Goal: Information Seeking & Learning: Learn about a topic

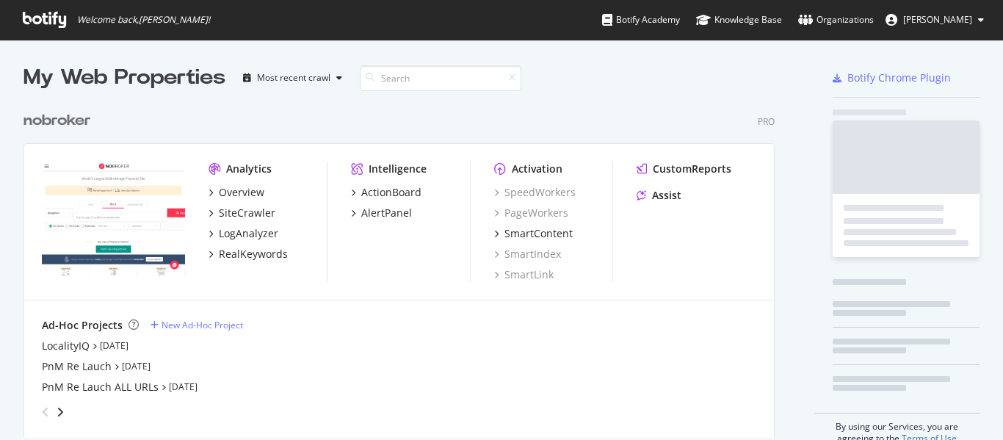
scroll to position [334, 752]
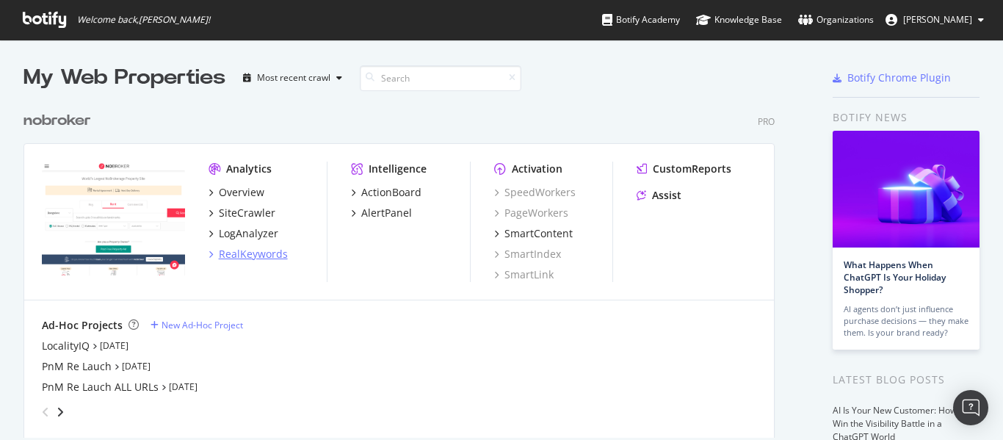
click at [258, 251] on div "RealKeywords" at bounding box center [253, 254] width 69 height 15
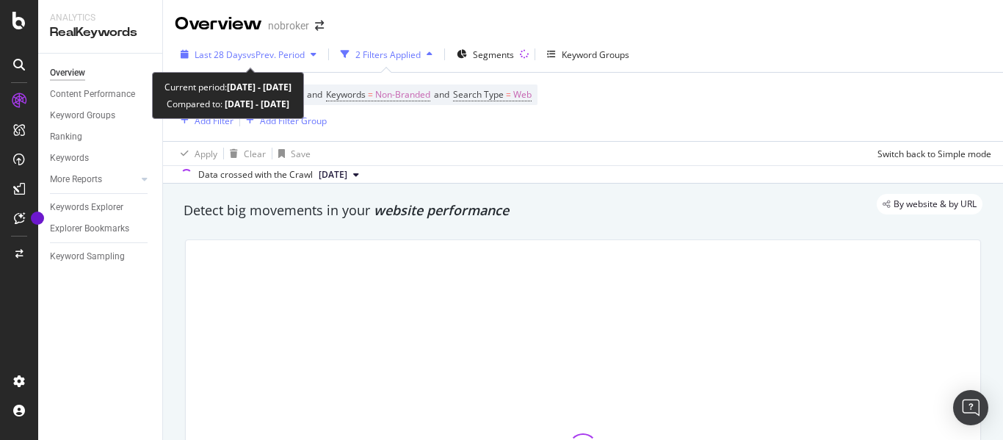
click at [269, 57] on span "vs Prev. Period" at bounding box center [276, 54] width 58 height 12
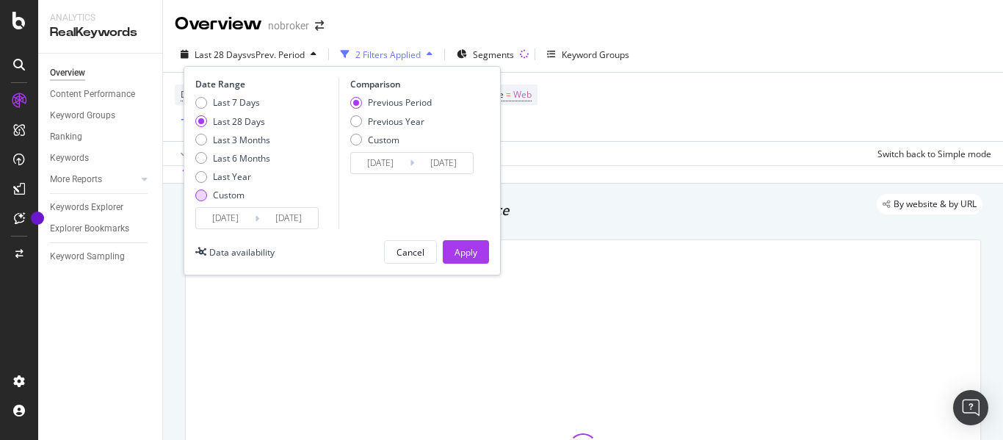
click at [202, 197] on div "Custom" at bounding box center [201, 195] width 12 height 12
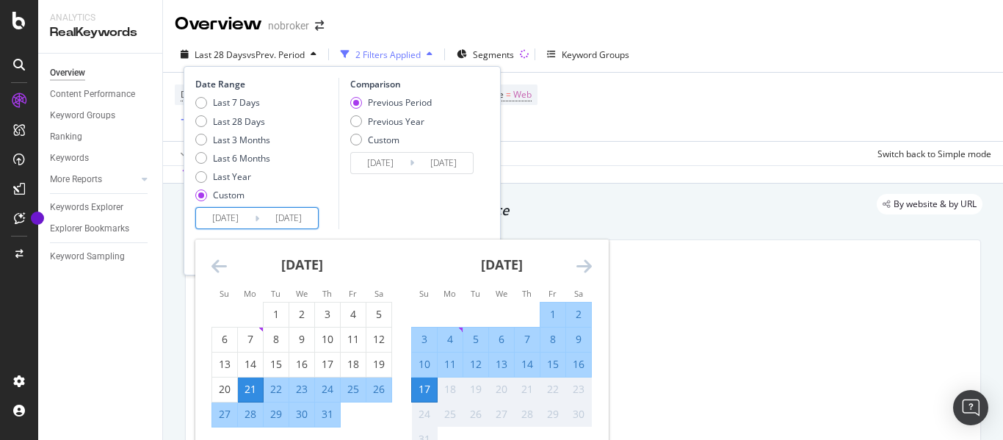
click at [226, 211] on input "[DATE]" at bounding box center [225, 218] width 59 height 21
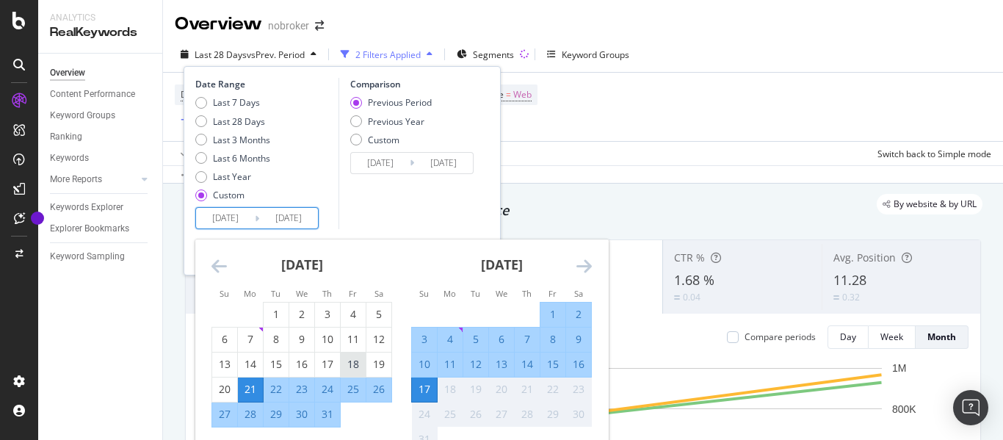
click at [352, 367] on div "18" at bounding box center [353, 364] width 25 height 15
type input "[DATE]"
click at [422, 391] on div "17" at bounding box center [424, 389] width 25 height 15
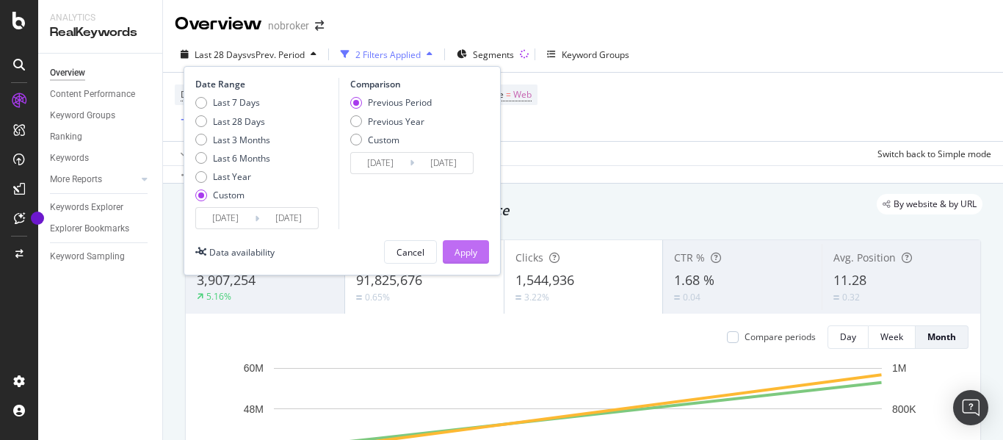
click at [460, 250] on div "Apply" at bounding box center [466, 252] width 23 height 12
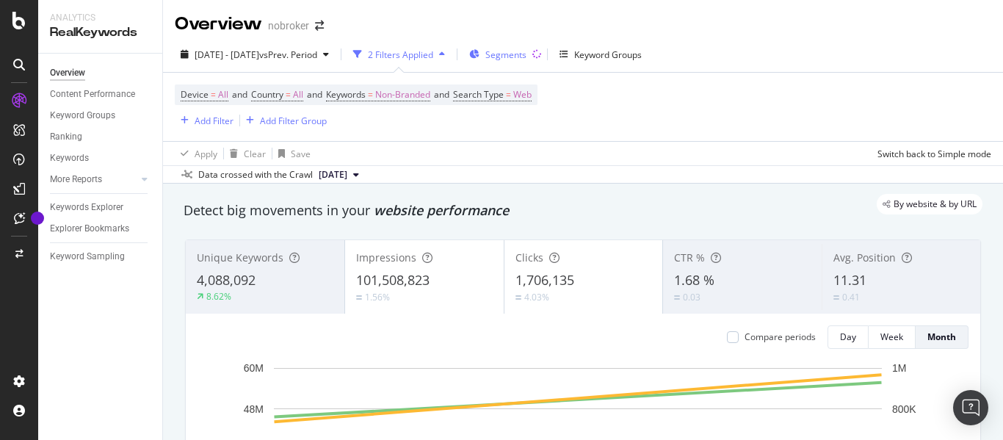
click at [526, 56] on span "Segments" at bounding box center [505, 54] width 41 height 12
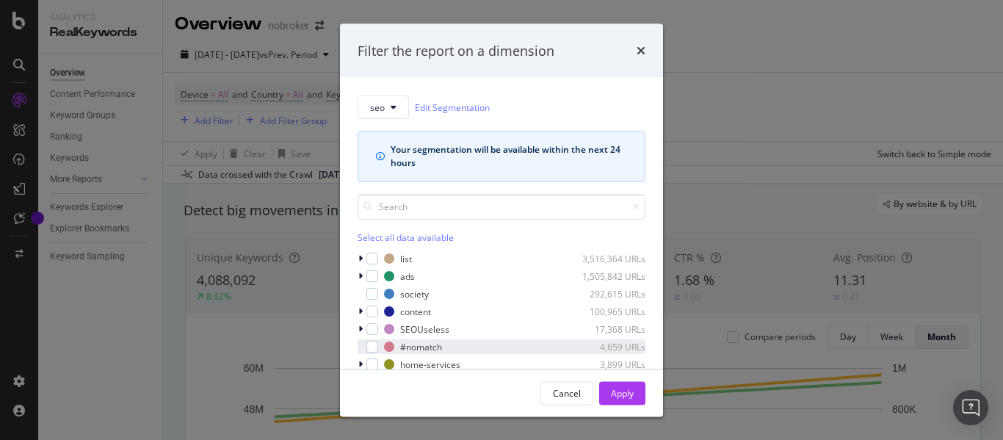
scroll to position [65, 0]
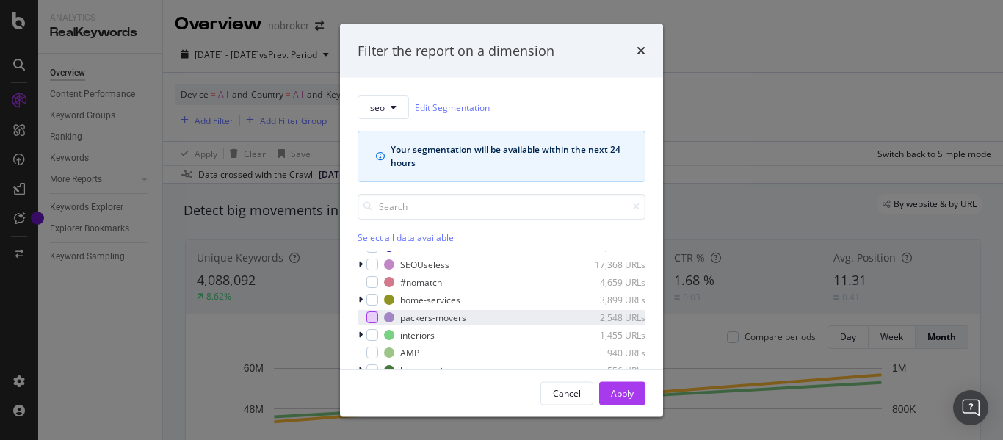
click at [368, 319] on div "modal" at bounding box center [372, 317] width 12 height 12
click at [606, 392] on button "Apply" at bounding box center [622, 392] width 46 height 23
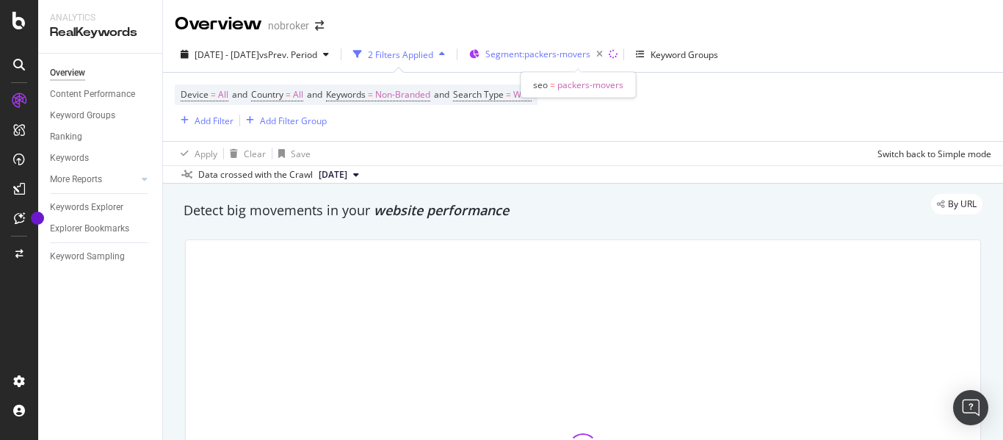
click at [588, 62] on div "Segment: packers-movers" at bounding box center [546, 54] width 123 height 21
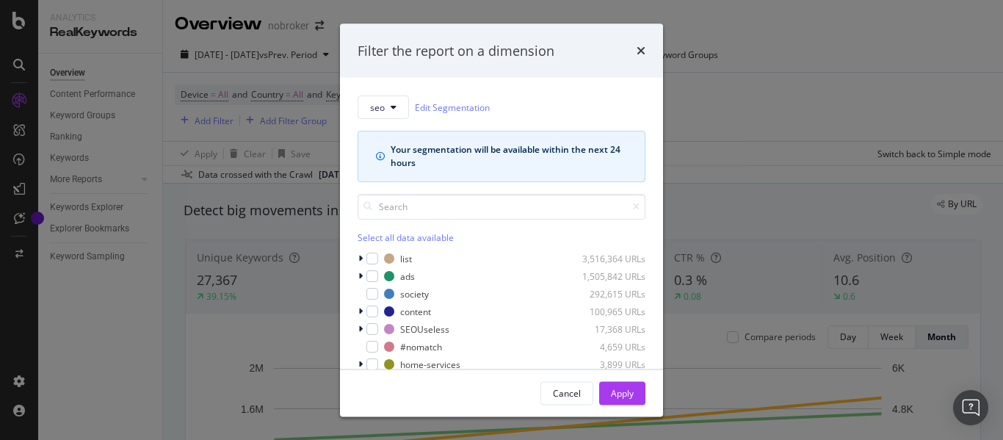
click at [380, 157] on icon "info banner" at bounding box center [380, 156] width 9 height 9
click at [764, 137] on div "Filter the report on a dimension seo Edit Segmentation Your segmentation will b…" at bounding box center [501, 220] width 1003 height 440
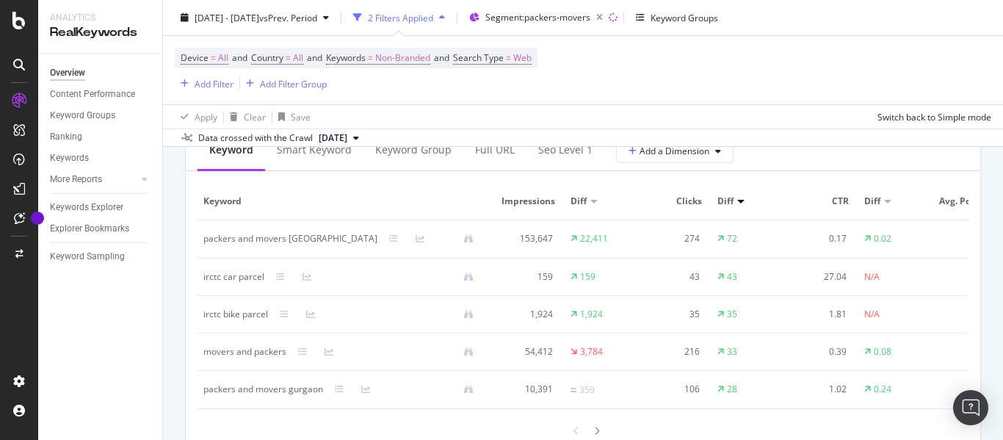
scroll to position [1322, 0]
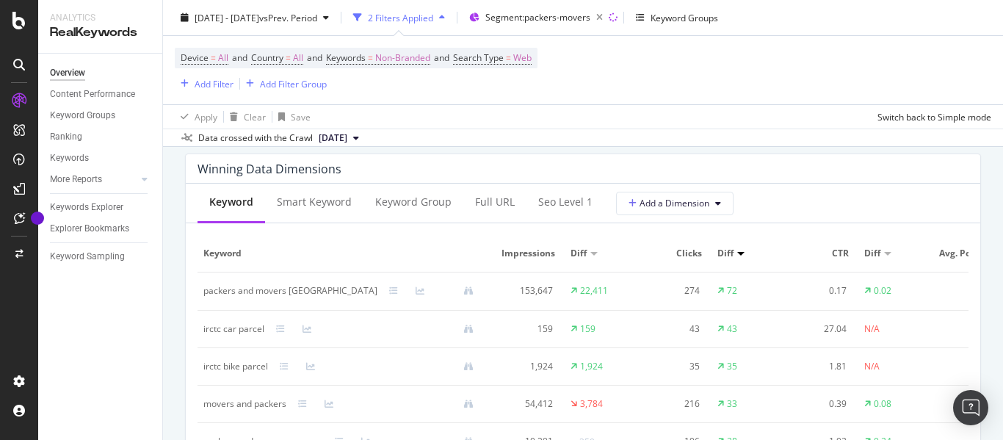
click at [221, 331] on div "irctc car parcel" at bounding box center [233, 328] width 61 height 13
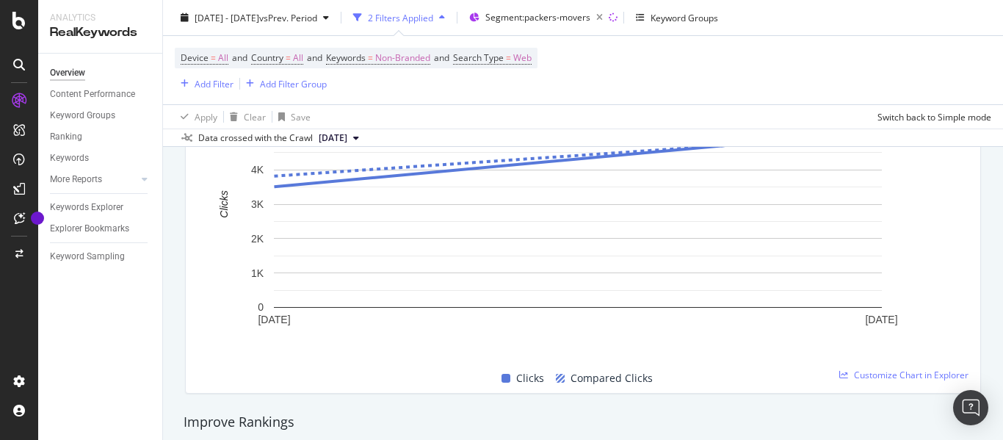
scroll to position [734, 0]
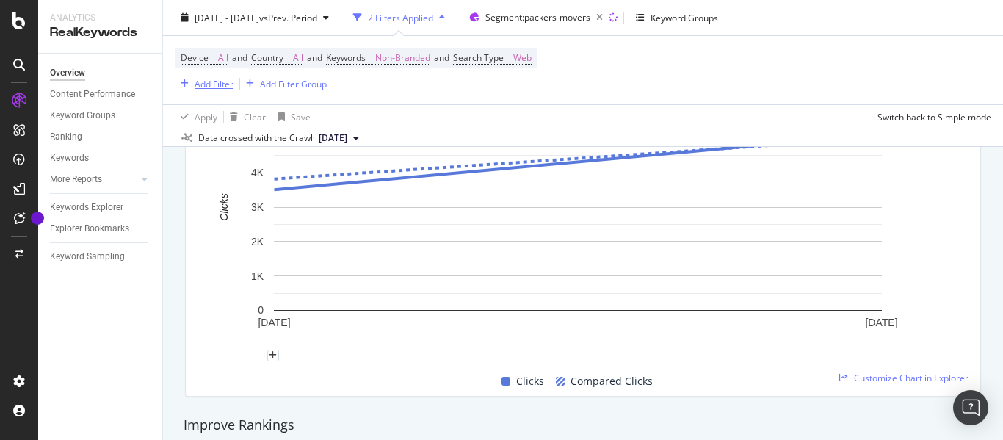
click at [206, 83] on div "Add Filter" at bounding box center [214, 83] width 39 height 12
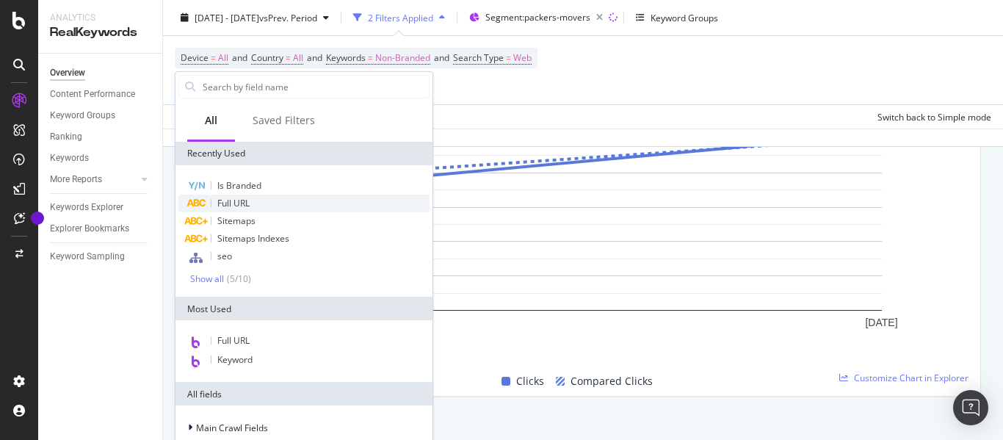
click at [230, 203] on span "Full URL" at bounding box center [233, 203] width 32 height 12
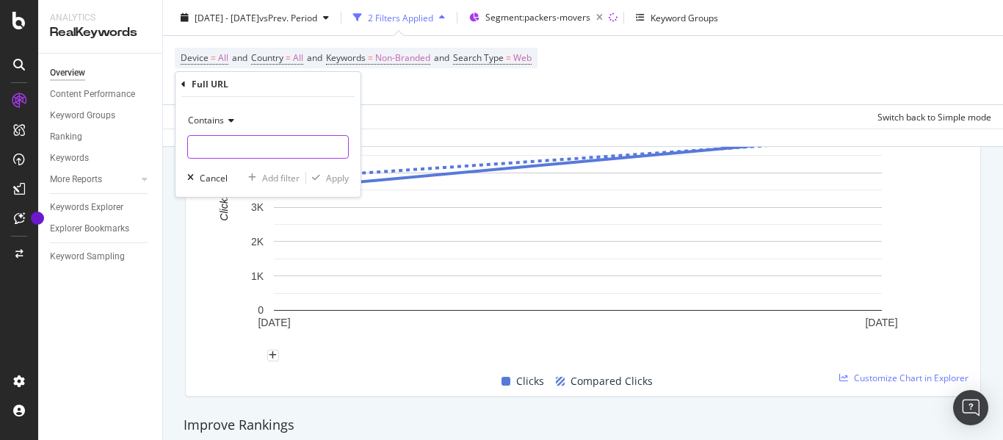
click at [222, 151] on input "text" at bounding box center [268, 146] width 160 height 23
type input "guides"
click at [323, 175] on div "button" at bounding box center [316, 177] width 20 height 9
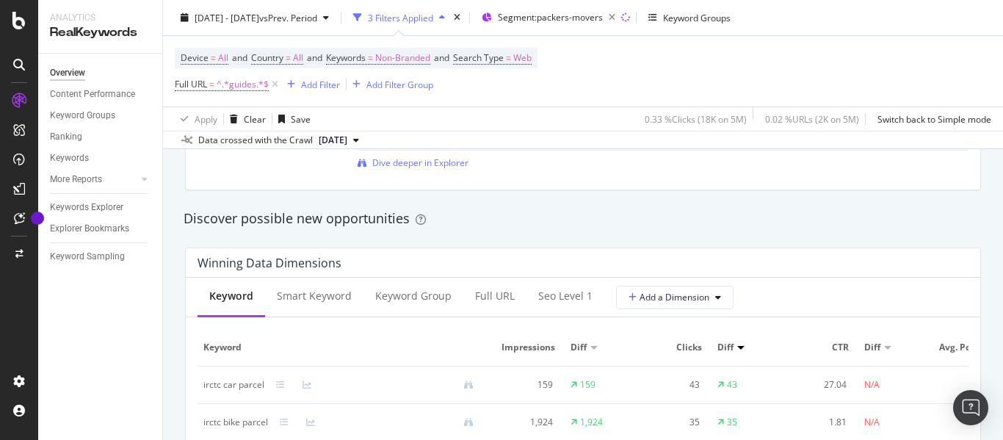
scroll to position [1248, 0]
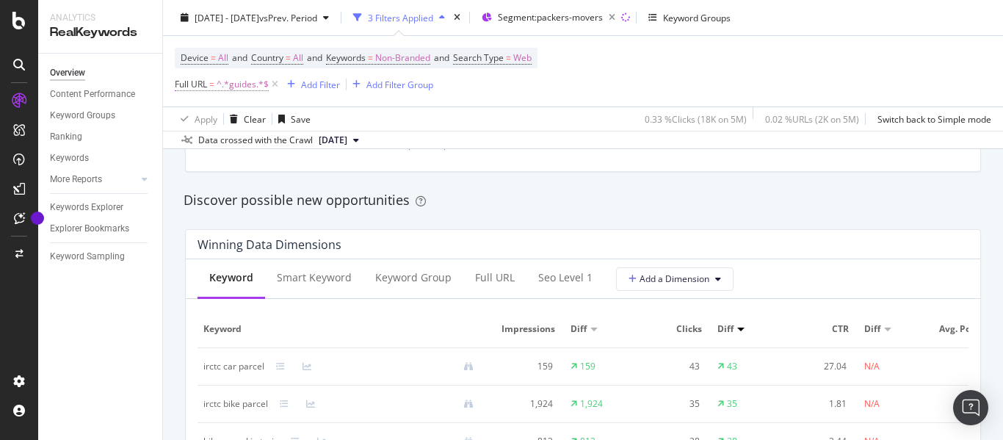
click at [239, 85] on span "^.*guides.*$" at bounding box center [243, 84] width 52 height 21
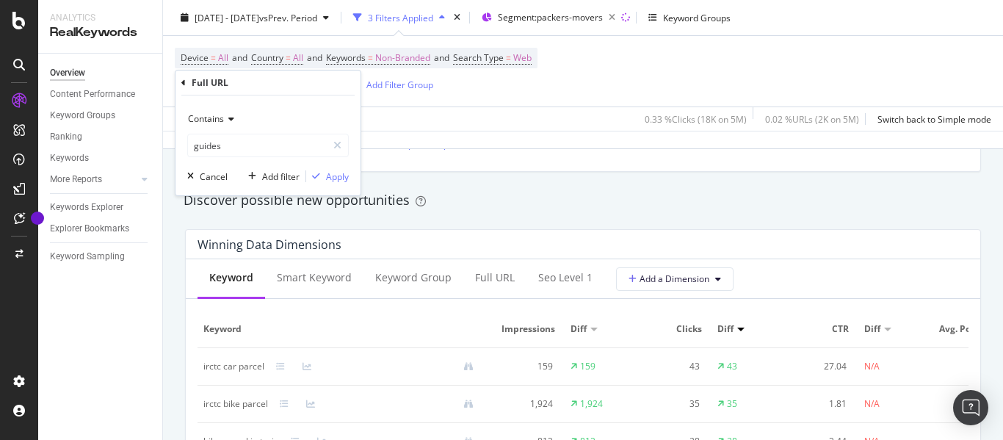
click at [220, 116] on span "Contains" at bounding box center [206, 118] width 36 height 12
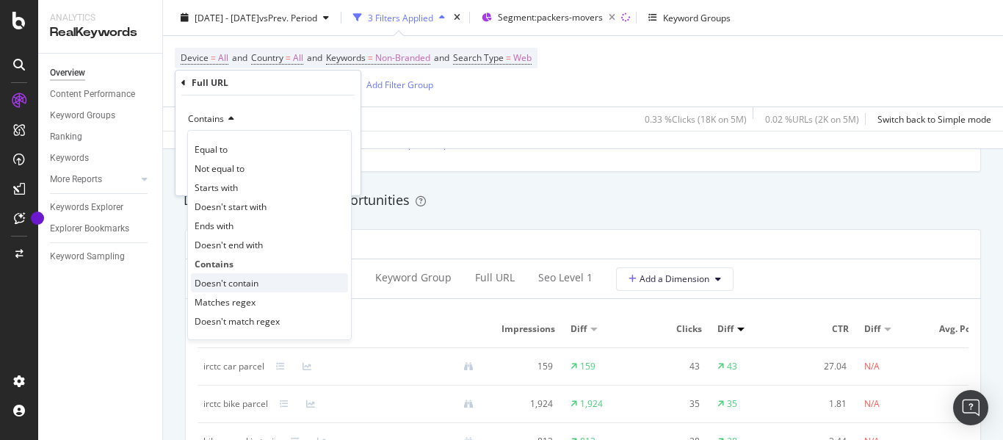
click at [225, 283] on span "Doesn't contain" at bounding box center [227, 283] width 64 height 12
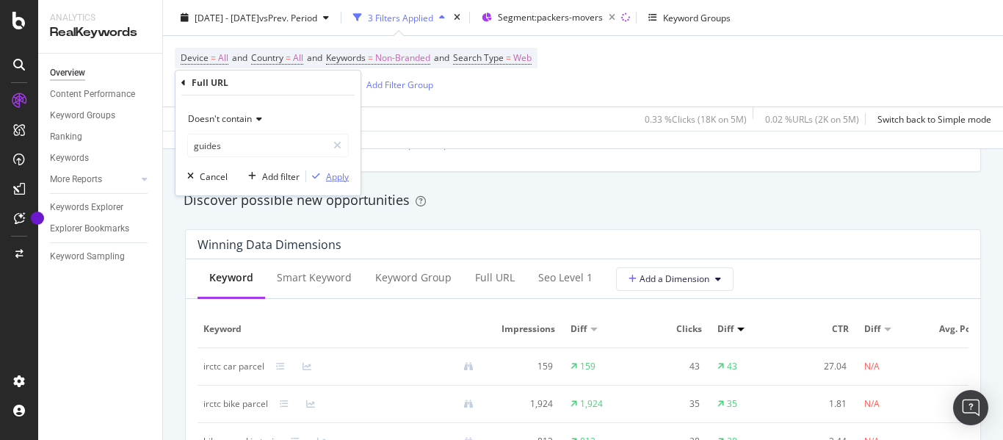
click at [322, 175] on div "button" at bounding box center [316, 176] width 20 height 9
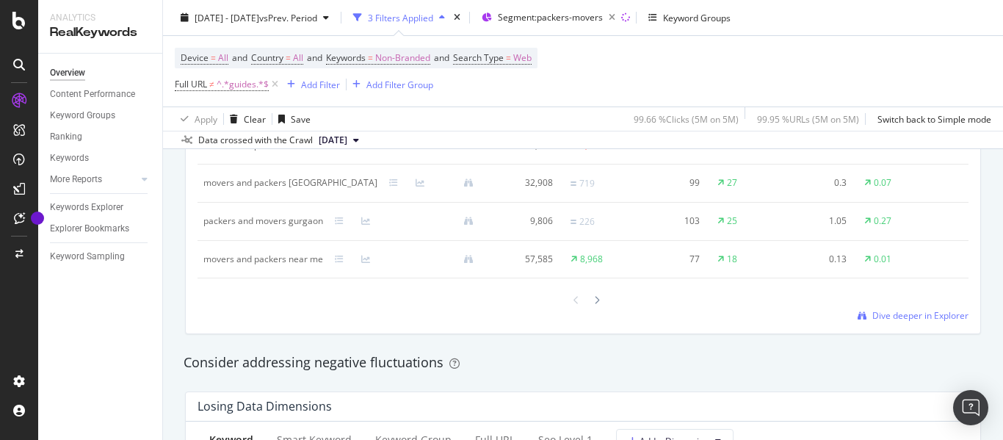
scroll to position [1542, 0]
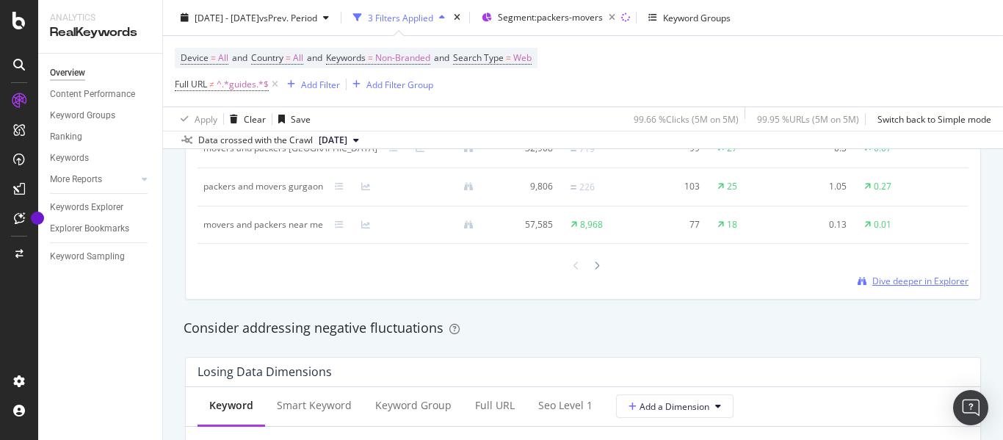
click at [887, 287] on span "Dive deeper in Explorer" at bounding box center [920, 281] width 96 height 12
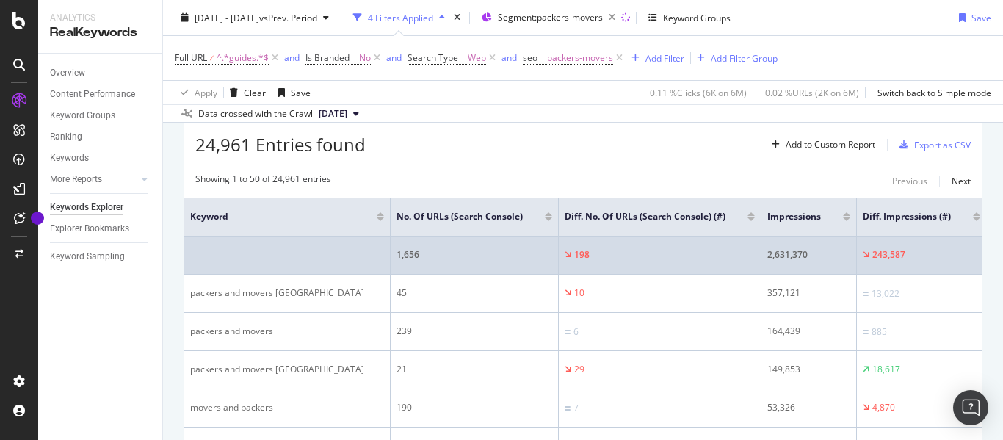
scroll to position [367, 0]
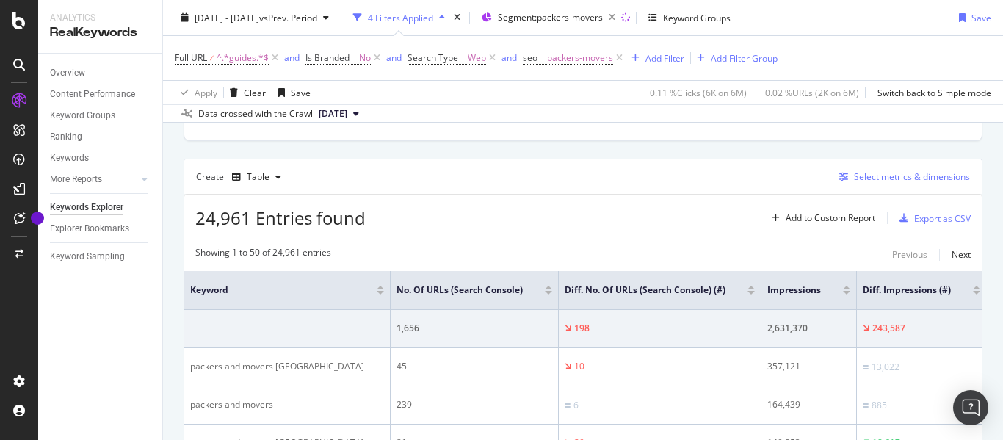
click at [879, 178] on div "Select metrics & dimensions" at bounding box center [912, 176] width 116 height 12
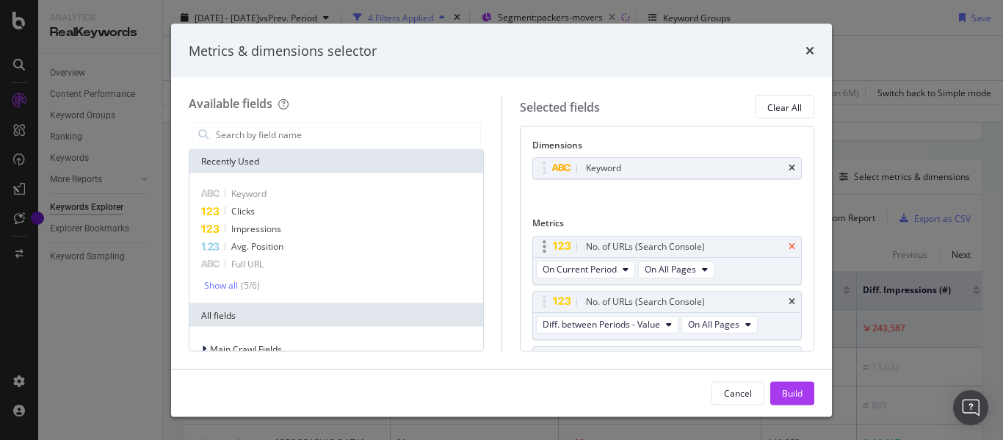
click at [789, 245] on icon "times" at bounding box center [792, 246] width 7 height 9
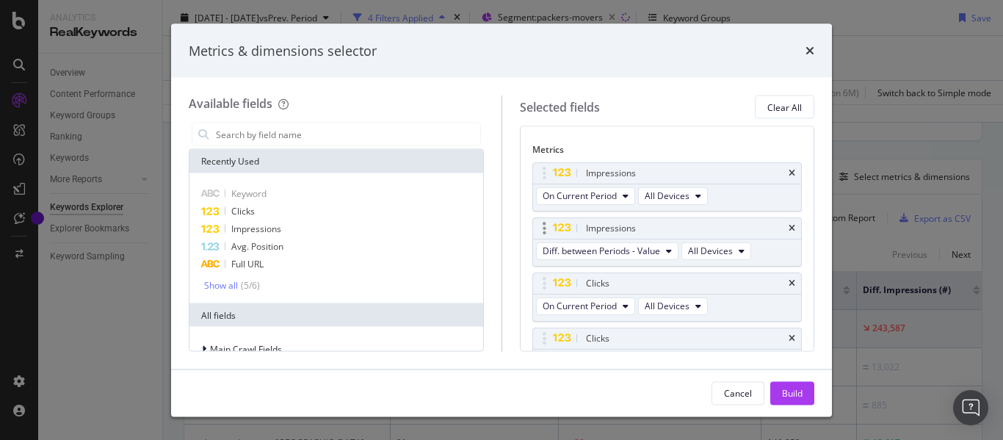
click at [784, 228] on div "Impressions" at bounding box center [667, 227] width 269 height 21
click at [789, 231] on icon "times" at bounding box center [792, 227] width 7 height 9
click at [789, 283] on icon "times" at bounding box center [792, 282] width 7 height 9
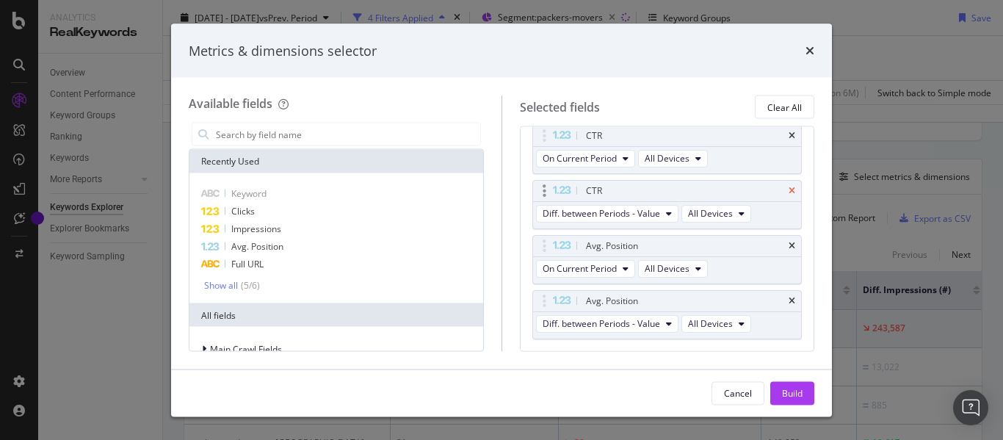
click at [789, 188] on icon "times" at bounding box center [792, 191] width 7 height 9
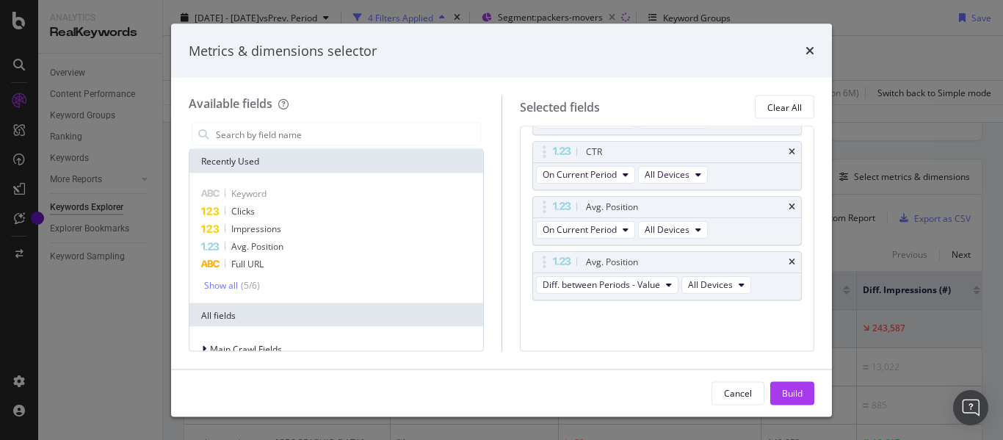
scroll to position [204, 0]
click at [789, 263] on icon "times" at bounding box center [792, 262] width 7 height 9
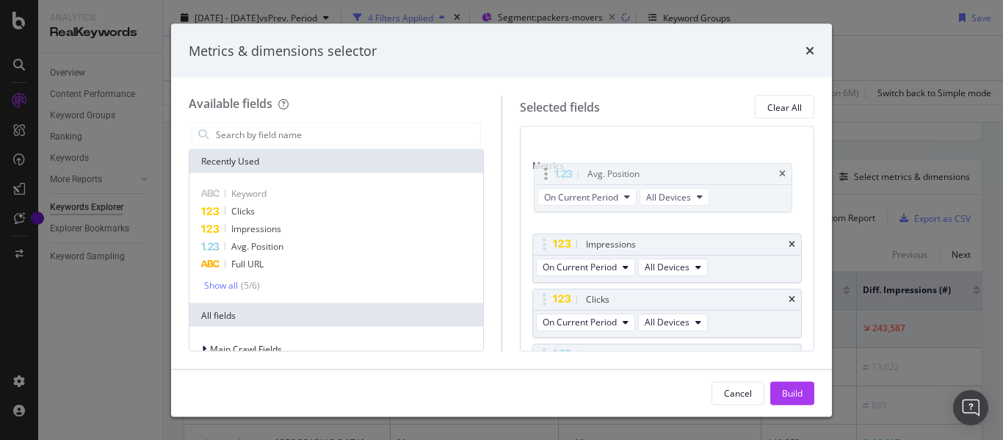
scroll to position [55, 0]
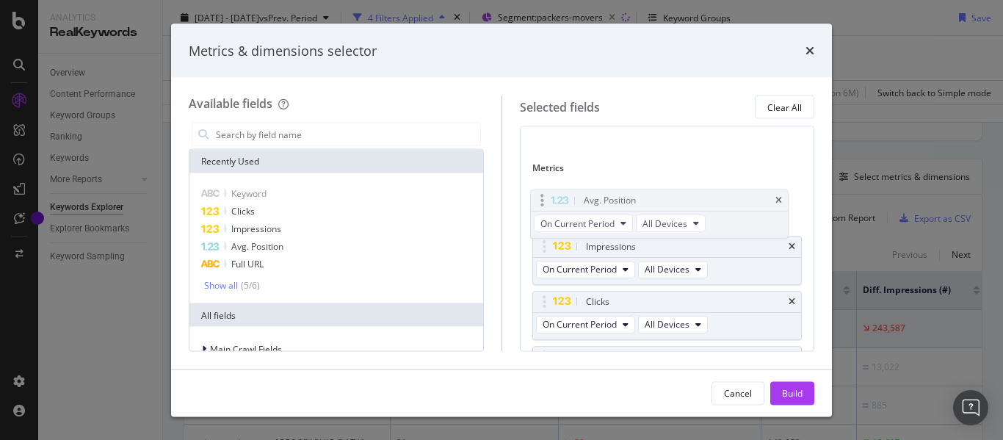
drag, startPoint x: 560, startPoint y: 333, endPoint x: 561, endPoint y: 207, distance: 126.3
click at [557, 198] on body "Analytics RealKeywords Overview Content Performance Keyword Groups Ranking Keyw…" at bounding box center [501, 220] width 1003 height 440
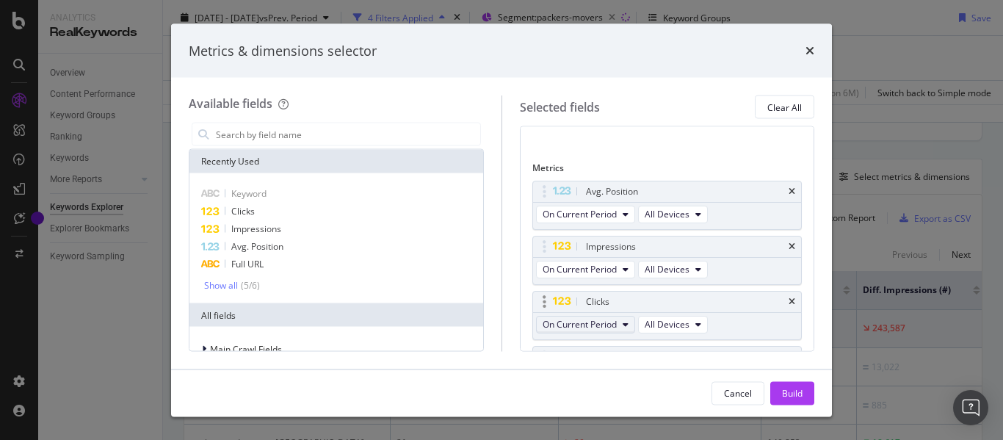
scroll to position [128, 0]
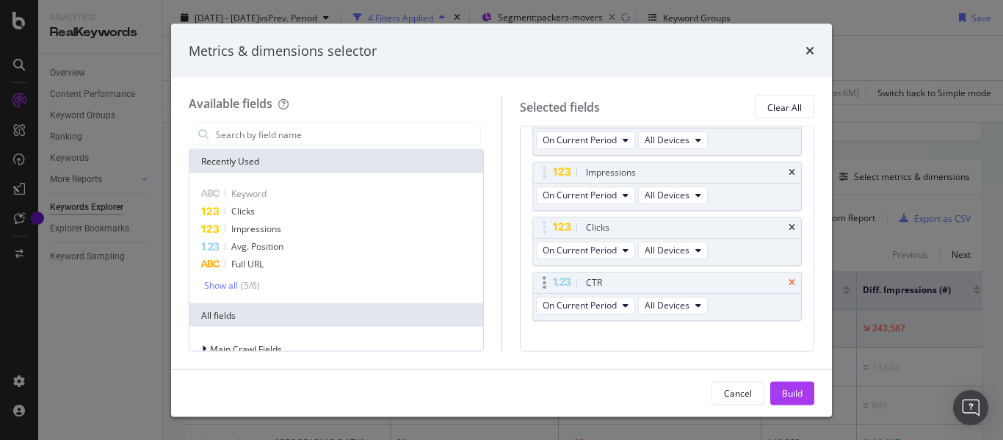
click at [789, 283] on icon "times" at bounding box center [792, 282] width 7 height 9
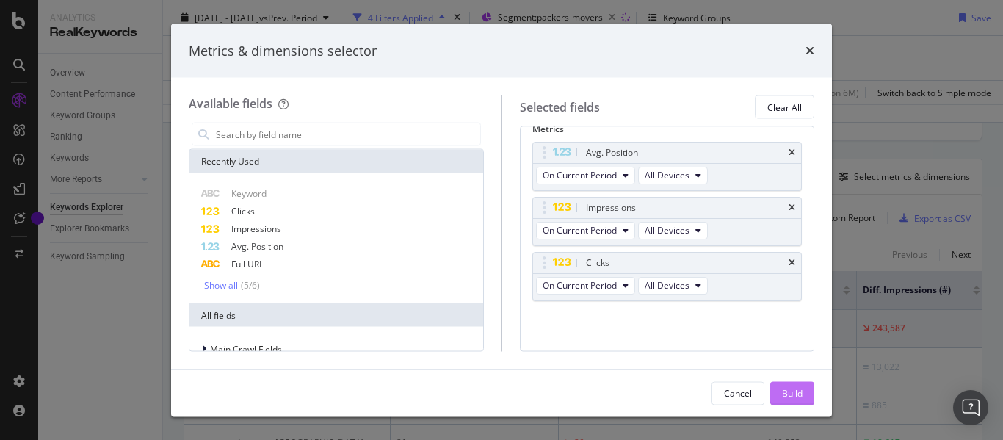
click at [781, 391] on button "Build" at bounding box center [792, 392] width 44 height 23
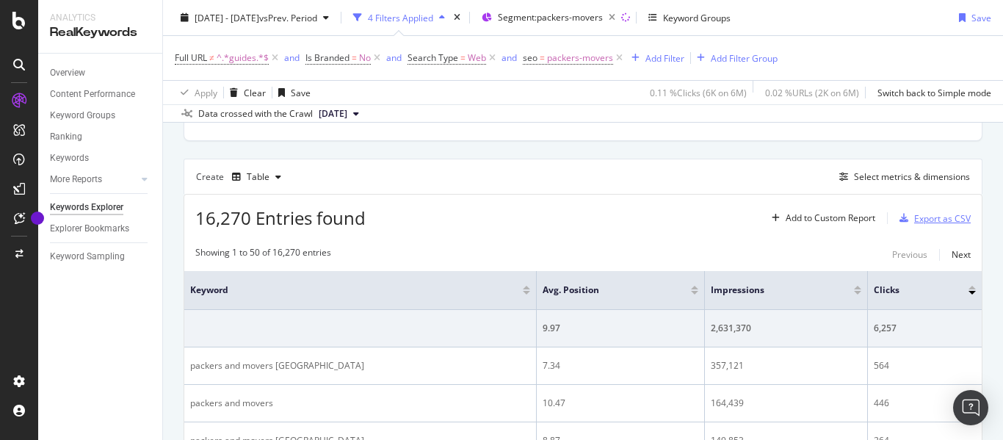
click at [942, 219] on div "Export as CSV" at bounding box center [942, 218] width 57 height 12
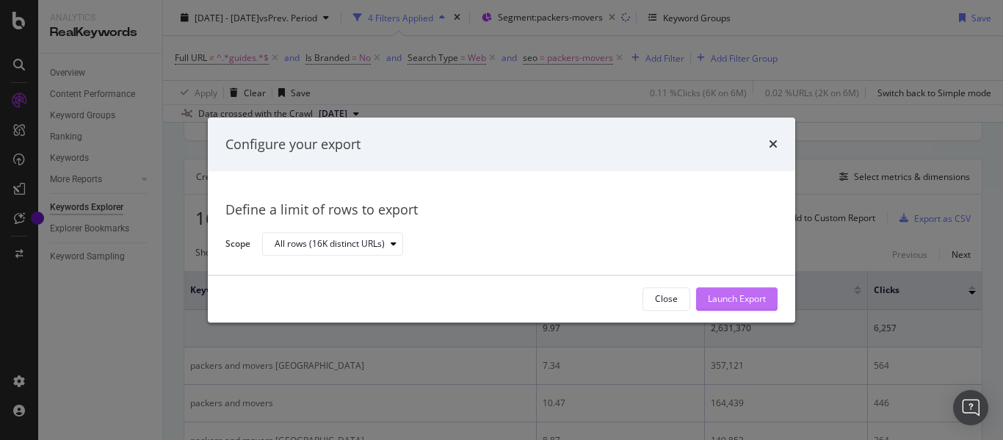
click at [724, 296] on div "Launch Export" at bounding box center [737, 299] width 58 height 12
